Goal: Information Seeking & Learning: Learn about a topic

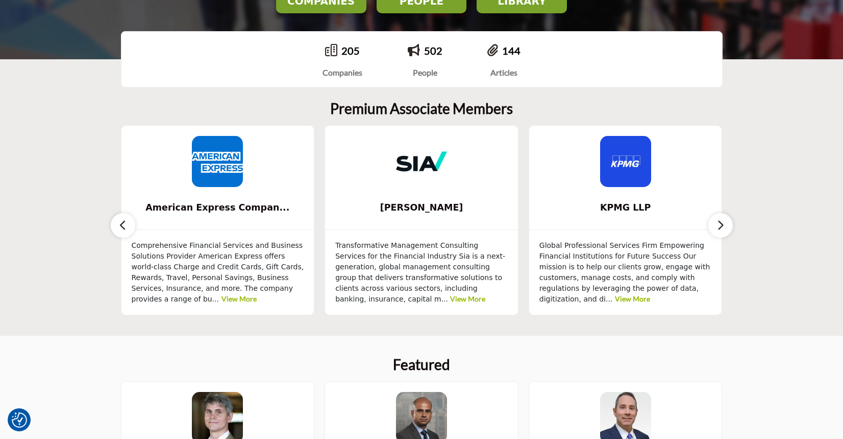
scroll to position [204, 0]
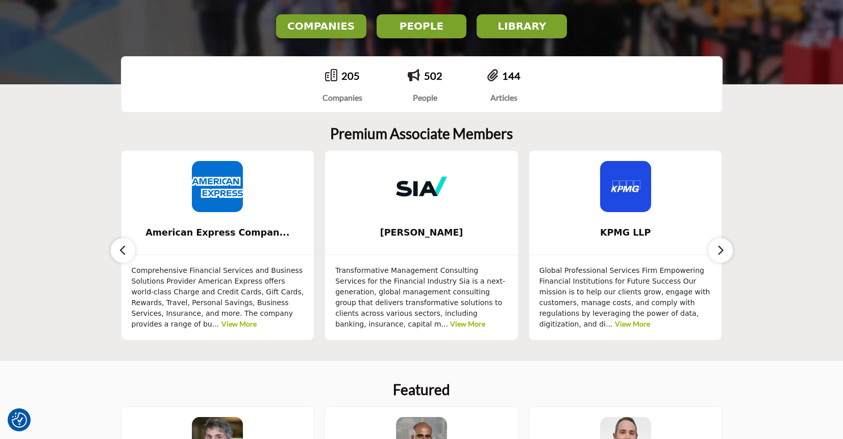
click at [338, 33] on button "COMPANIES" at bounding box center [321, 26] width 90 height 24
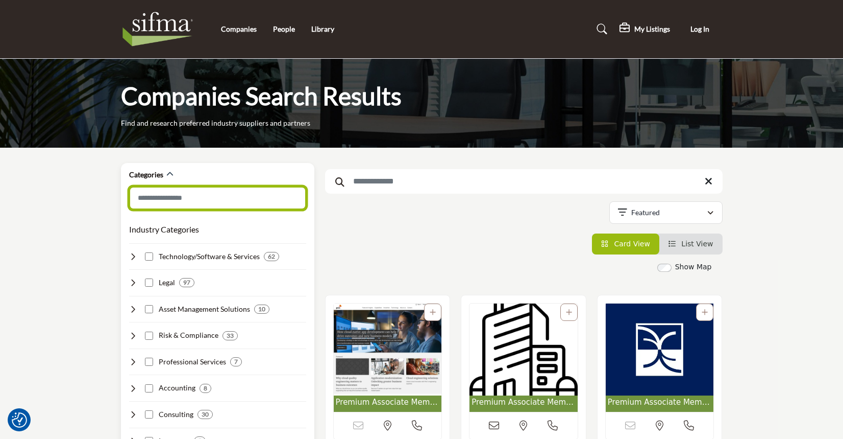
click at [211, 193] on input "Search Category" at bounding box center [217, 197] width 177 height 23
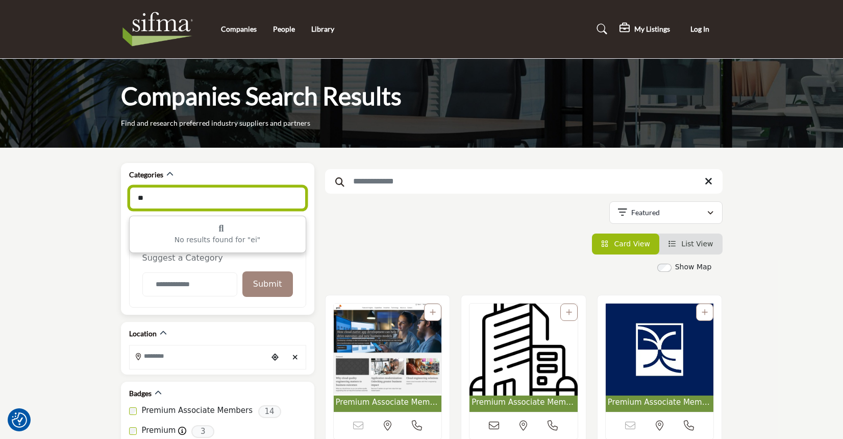
type input "*"
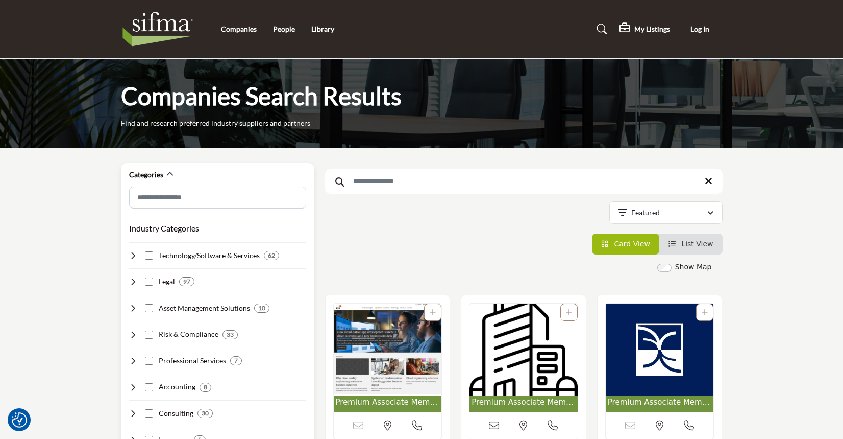
click at [148, 340] on div "Industry Categories Clear Technology/Software & Services 62 23 10 2 4" at bounding box center [217, 397] width 177 height 360
click at [538, 177] on input "Search Keyword" at bounding box center [524, 181] width 398 height 25
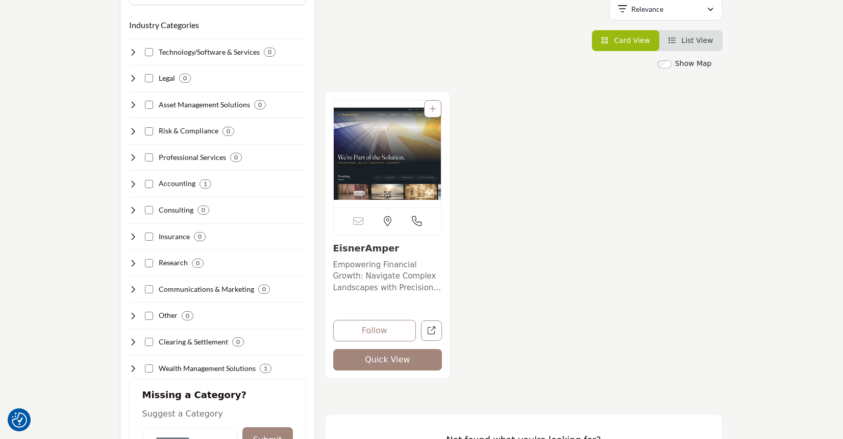
scroll to position [204, 0]
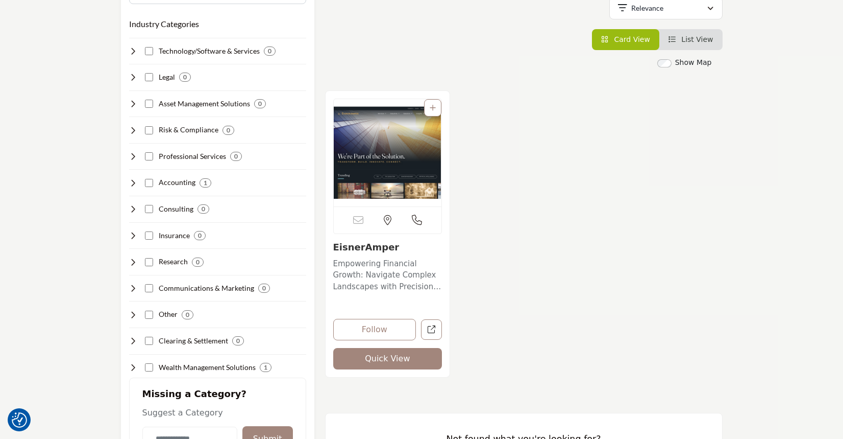
type input "****"
click at [387, 274] on p "Empowering Financial Growth: Navigate Complex Landscapes with Precision and Int…" at bounding box center [387, 275] width 109 height 35
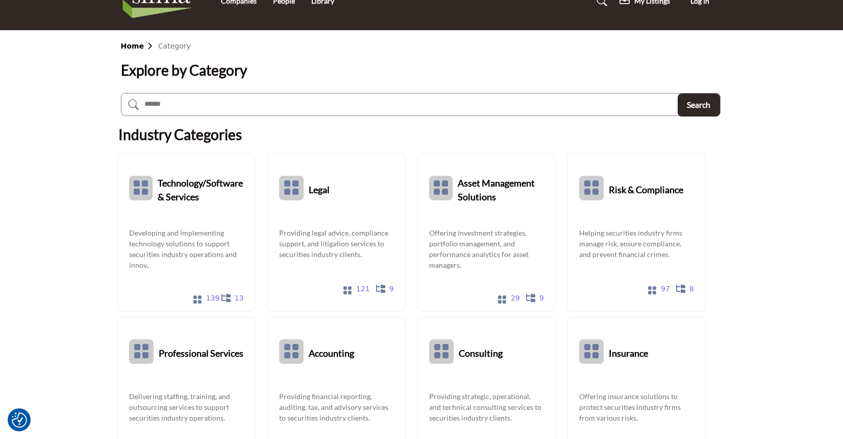
scroll to position [51, 0]
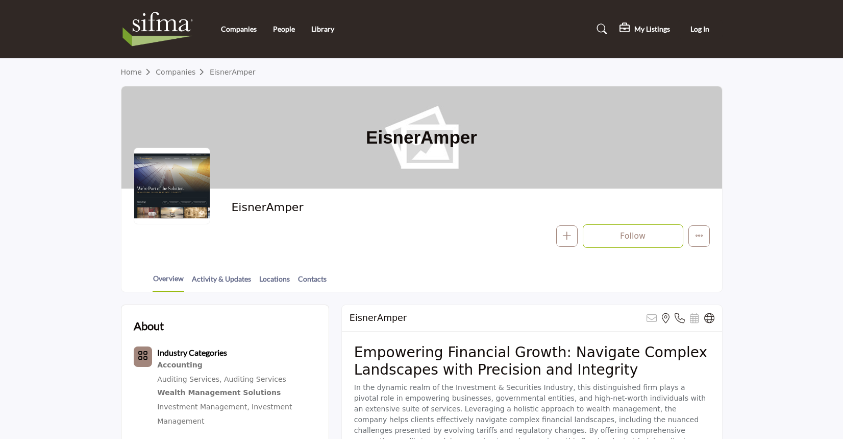
scroll to position [153, 0]
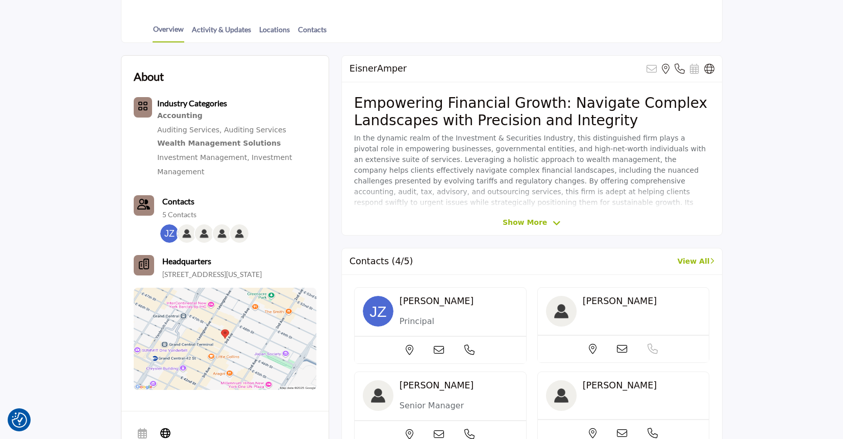
scroll to position [255, 0]
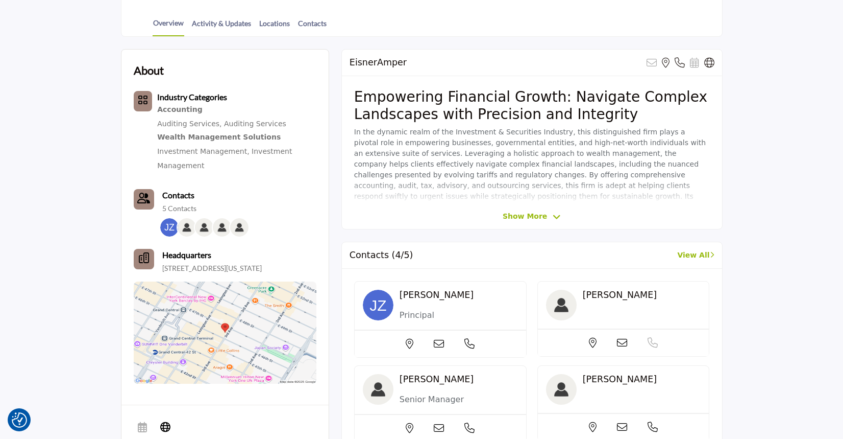
click at [50, 116] on section "About Industry Categories Accounting Contacts" at bounding box center [421, 369] width 843 height 664
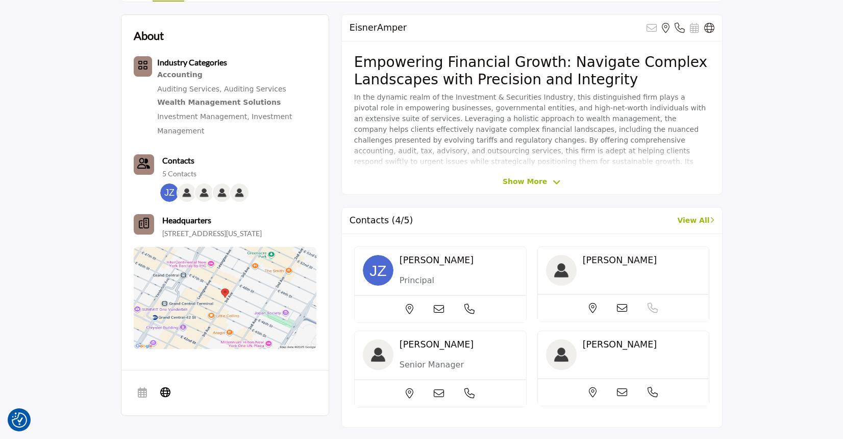
scroll to position [306, 0]
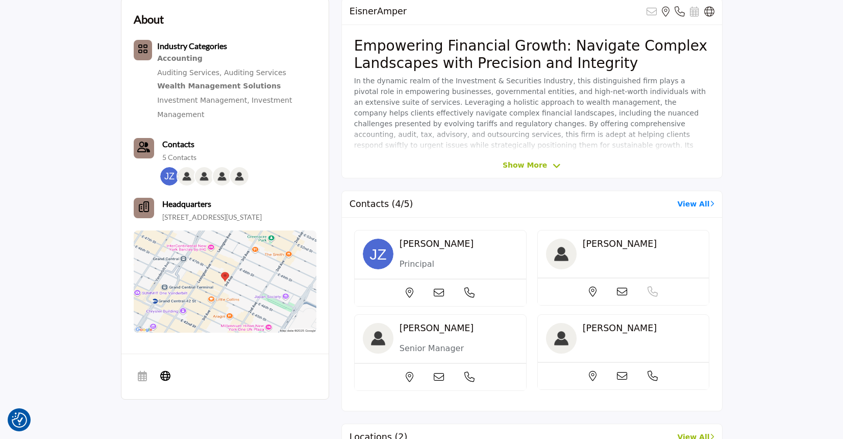
click at [692, 204] on link "View All" at bounding box center [696, 204] width 37 height 11
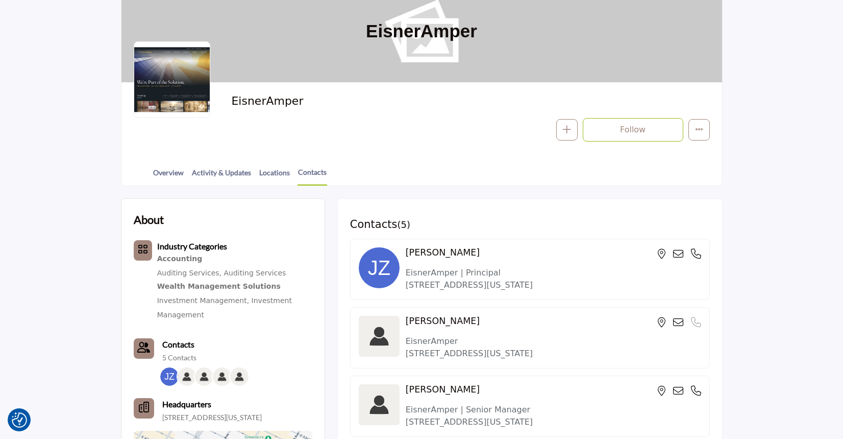
scroll to position [102, 0]
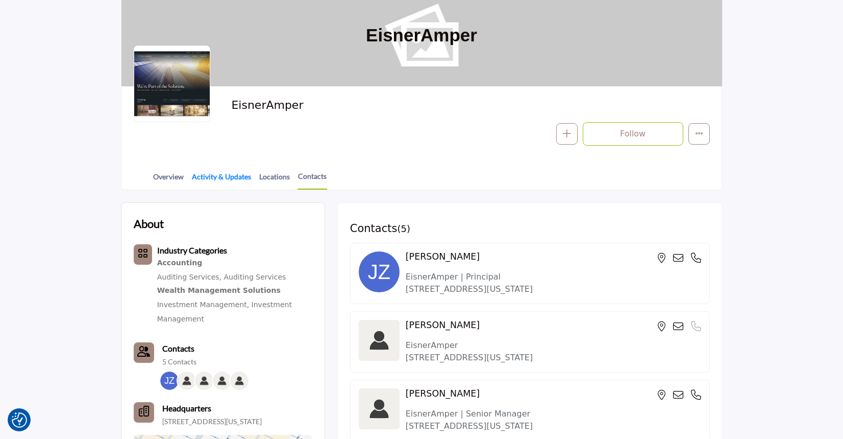
click at [214, 176] on link "Activity & Updates" at bounding box center [221, 180] width 60 height 18
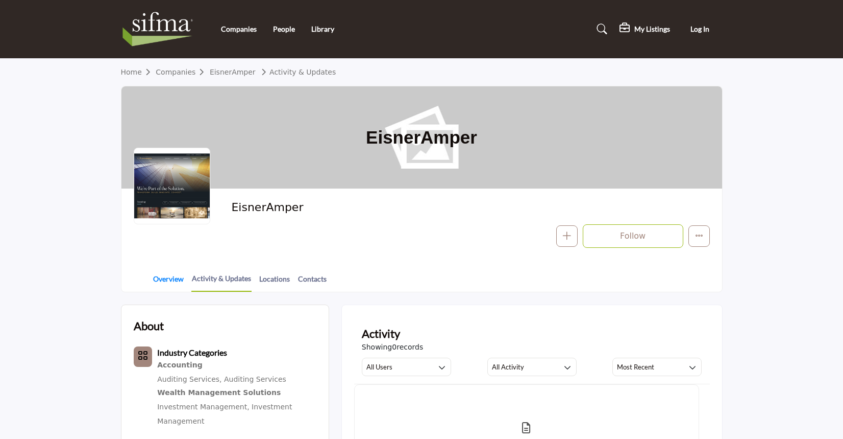
click at [162, 277] on link "Overview" at bounding box center [169, 282] width 32 height 18
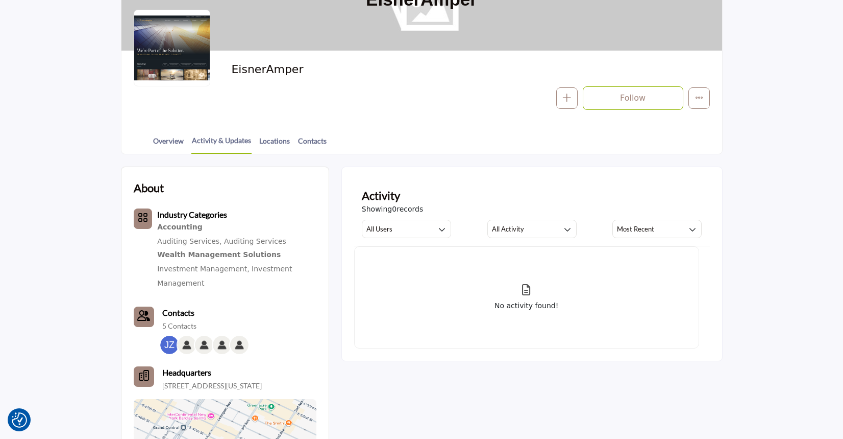
scroll to position [153, 0]
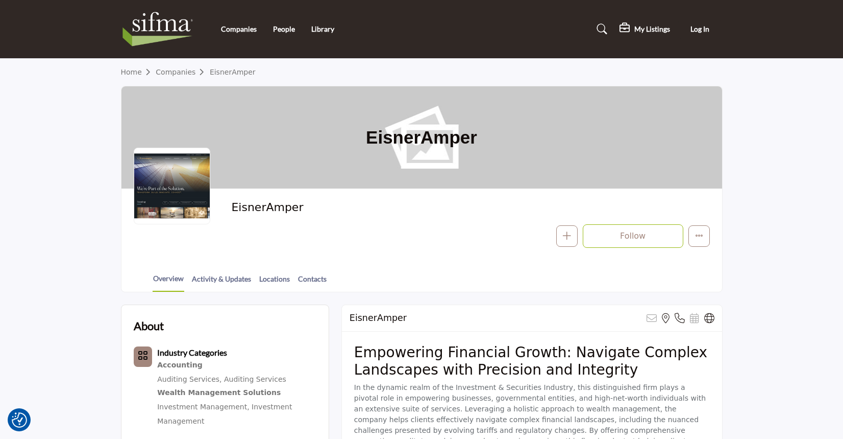
click at [75, 117] on section "Home Companies EisnerAmper EisnerAmper EisnerAmper Follow Following Message Pho…" at bounding box center [421, 175] width 843 height 233
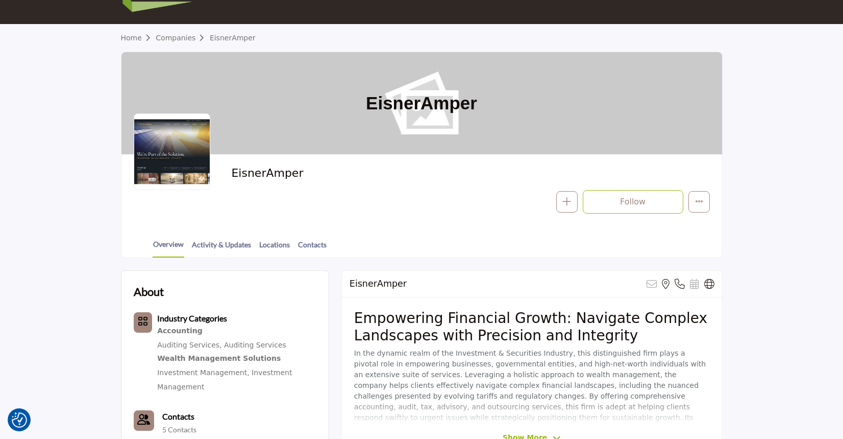
scroll to position [51, 0]
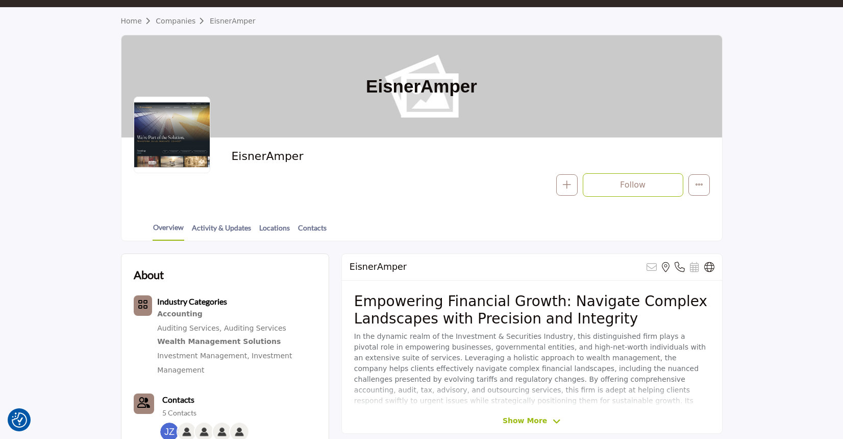
click at [578, 331] on p "In the dynamic realm of the Investment & Securities Industry, this distinguishe…" at bounding box center [532, 379] width 356 height 96
click at [520, 429] on div "EisnerAmper Sorry, but this listing is on a subscription plan which does not al…" at bounding box center [532, 343] width 381 height 180
drag, startPoint x: 524, startPoint y: 420, endPoint x: 529, endPoint y: 415, distance: 7.2
click at [524, 420] on span "Show More" at bounding box center [525, 420] width 44 height 11
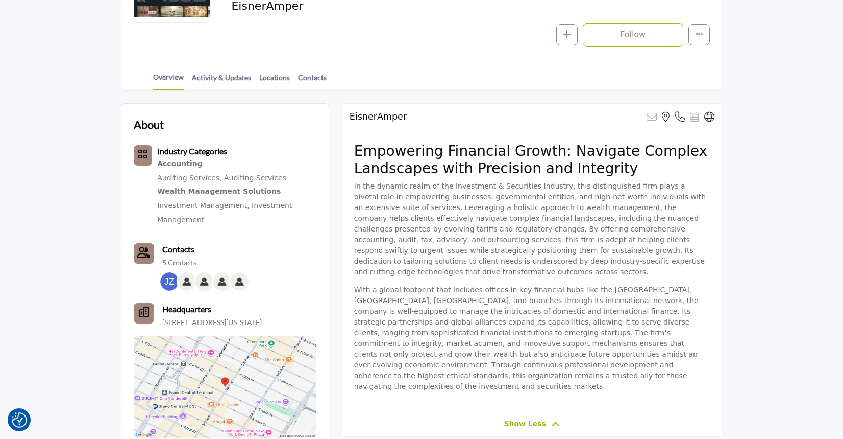
scroll to position [204, 0]
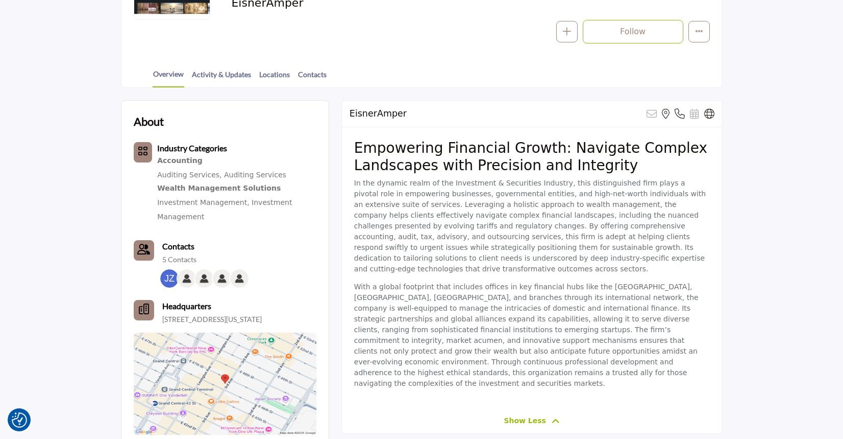
click at [505, 313] on p "With a global footprint that includes offices in key financial hubs like the UK…" at bounding box center [532, 334] width 356 height 107
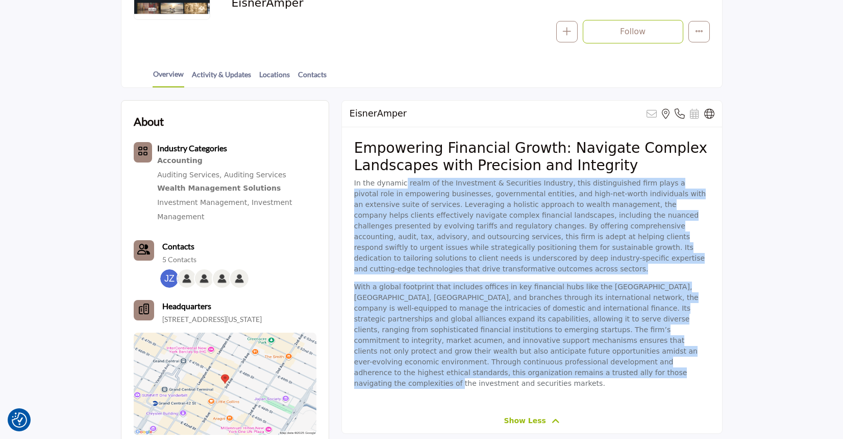
drag, startPoint x: 620, startPoint y: 350, endPoint x: 399, endPoint y: 178, distance: 279.7
click at [399, 178] on div "Empowering Financial Growth: Navigate Complex Landscapes with Precision and Int…" at bounding box center [532, 267] width 380 height 280
click at [372, 201] on p "In the dynamic realm of the Investment & Securities Industry, this distinguishe…" at bounding box center [532, 226] width 356 height 96
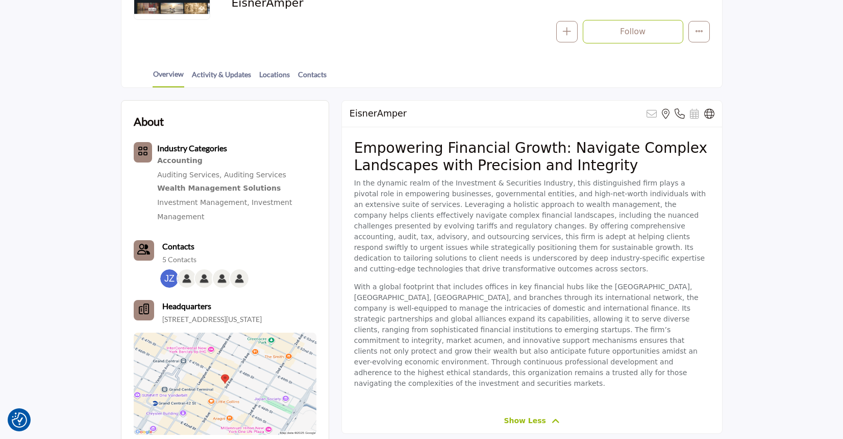
click at [378, 185] on p "In the dynamic realm of the Investment & Securities Industry, this distinguishe…" at bounding box center [532, 226] width 356 height 96
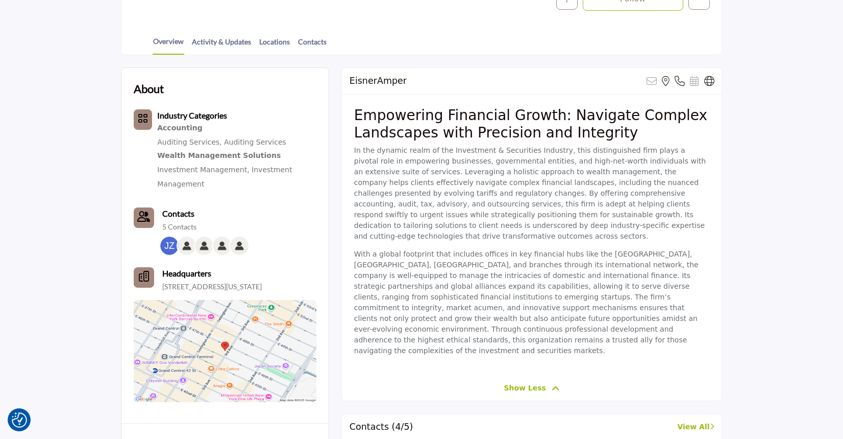
scroll to position [255, 0]
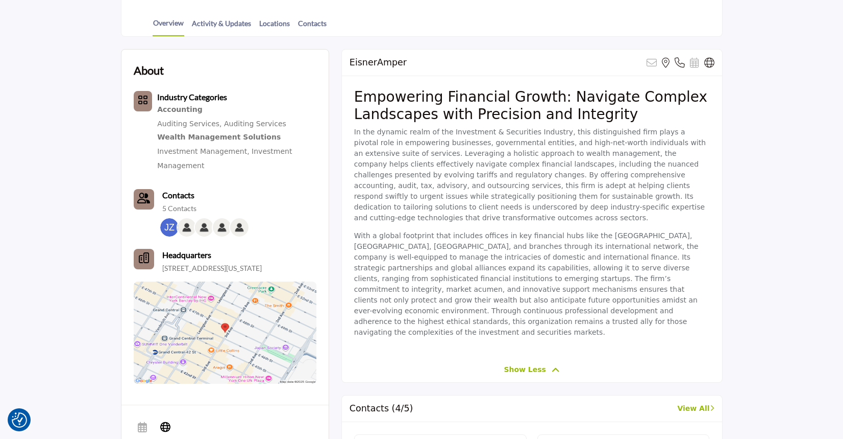
click at [425, 160] on p "In the dynamic realm of the Investment & Securities Industry, this distinguishe…" at bounding box center [532, 175] width 356 height 96
click at [661, 234] on p "With a global footprint that includes offices in key financial hubs like the UK…" at bounding box center [532, 283] width 356 height 107
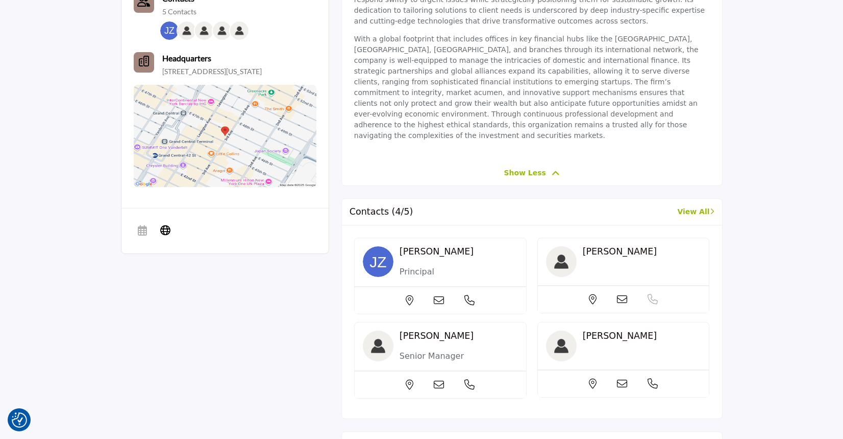
scroll to position [460, 0]
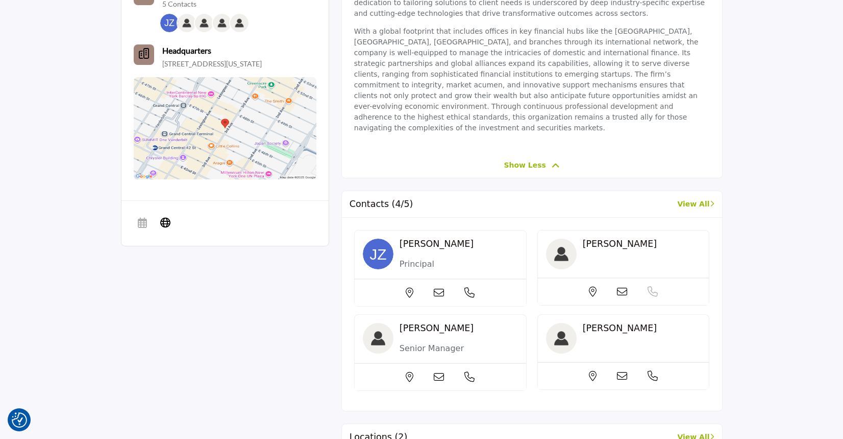
click at [71, 185] on section "About Industry Categories Accounting Contacts" at bounding box center [421, 241] width 843 height 817
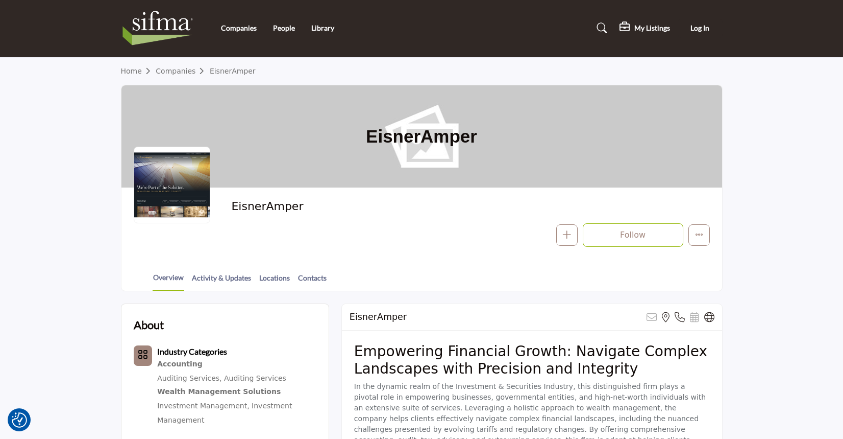
scroll to position [0, 0]
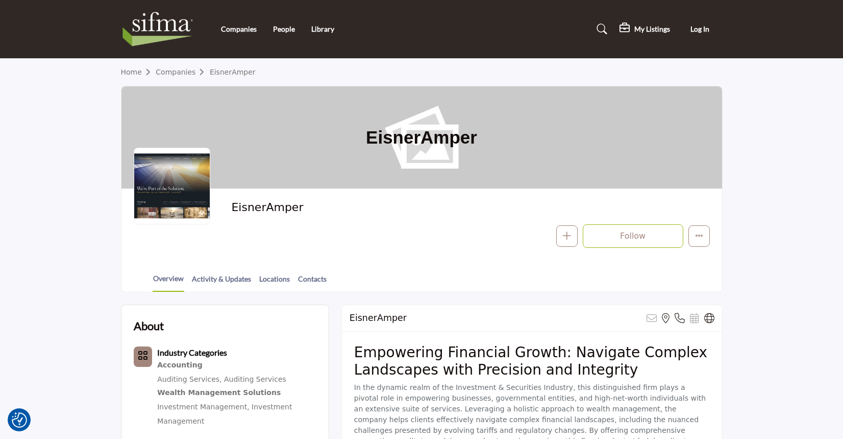
drag, startPoint x: 794, startPoint y: 226, endPoint x: 795, endPoint y: 217, distance: 8.7
click at [794, 222] on section "Home Companies EisnerAmper EisnerAmper EisnerAmper Follow Following Message Pho…" at bounding box center [421, 175] width 843 height 233
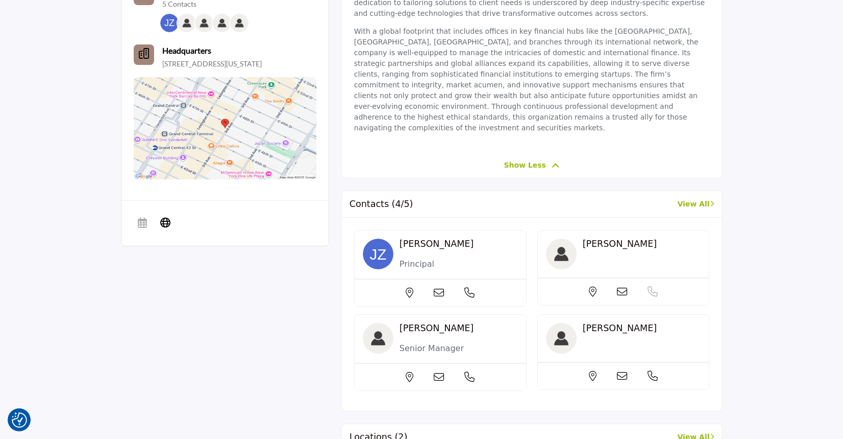
scroll to position [306, 0]
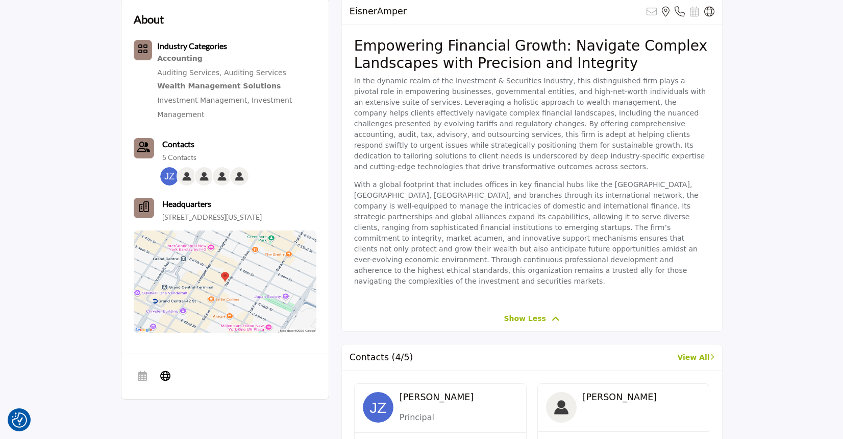
click at [47, 117] on section "About Industry Categories Accounting Contacts" at bounding box center [421, 394] width 843 height 817
click at [755, 85] on section "About Industry Categories Accounting Contacts" at bounding box center [421, 394] width 843 height 817
drag, startPoint x: 587, startPoint y: 171, endPoint x: 350, endPoint y: 139, distance: 239.6
click at [587, 179] on p "With a global footprint that includes offices in key financial hubs like the UK…" at bounding box center [532, 232] width 356 height 107
click at [724, 132] on div "About Industry Categories Accounting Auditing Services," at bounding box center [421, 394] width 613 height 817
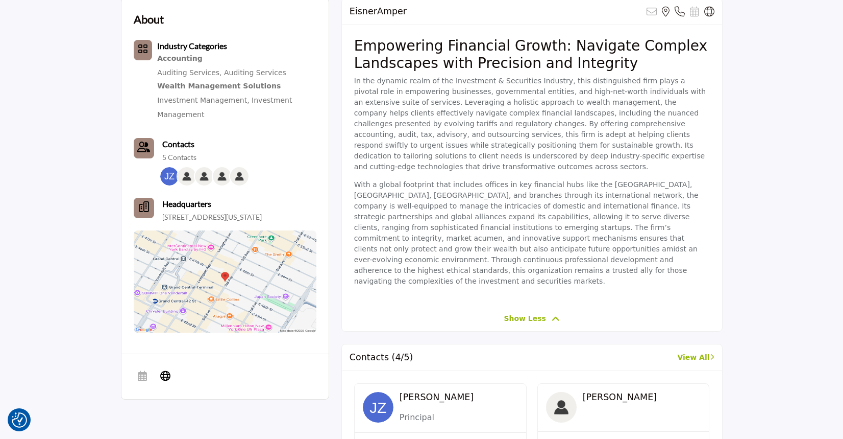
drag, startPoint x: 79, startPoint y: 185, endPoint x: 61, endPoint y: 174, distance: 21.1
click at [79, 185] on section "About Industry Categories Accounting Contacts" at bounding box center [421, 394] width 843 height 817
